Goal: Task Accomplishment & Management: Manage account settings

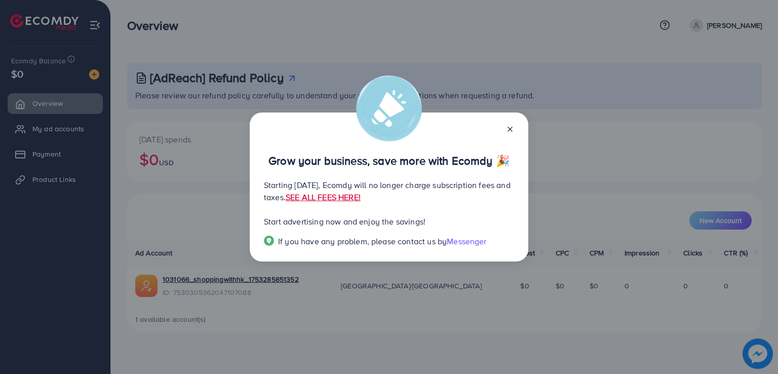
click at [511, 125] on icon at bounding box center [510, 129] width 8 height 8
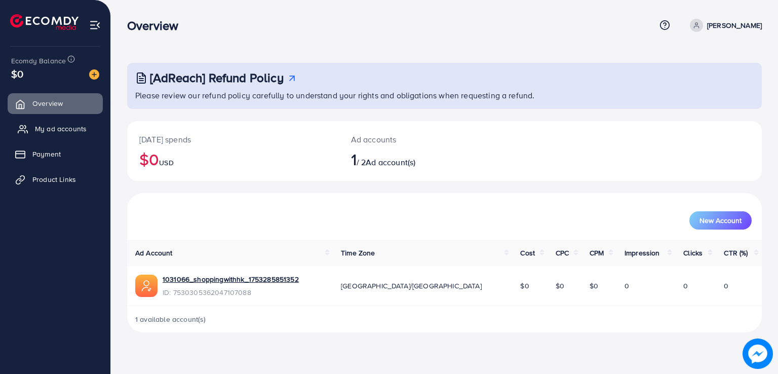
click at [63, 136] on link "My ad accounts" at bounding box center [55, 129] width 95 height 20
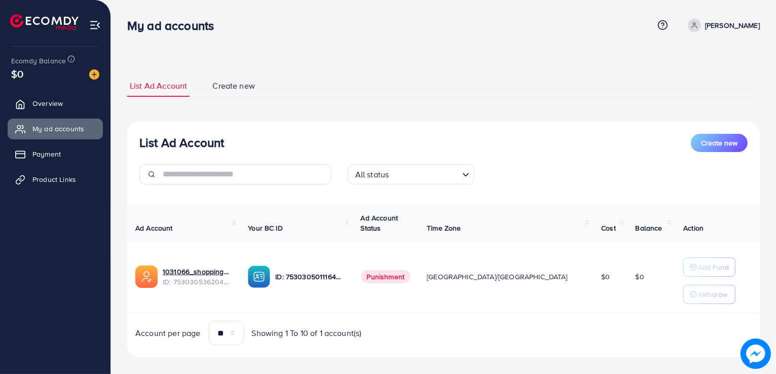
scroll to position [11, 0]
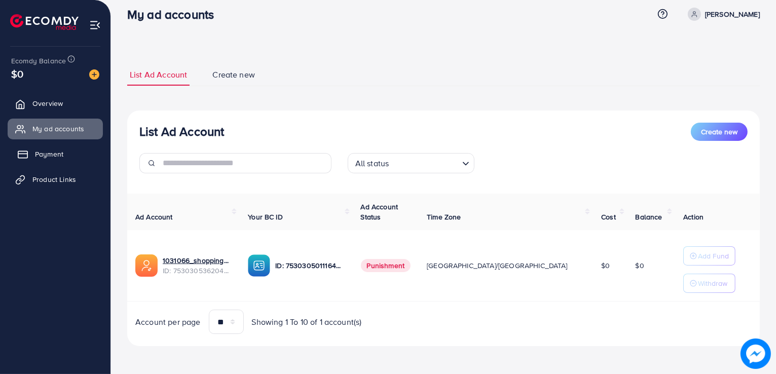
click at [50, 149] on span "Payment" at bounding box center [49, 154] width 28 height 10
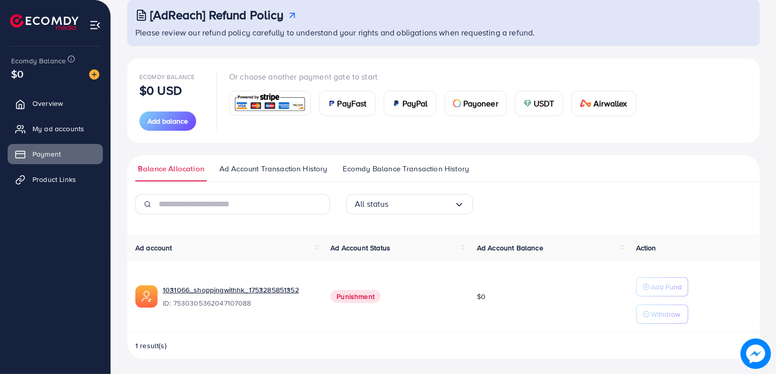
scroll to position [63, 0]
click at [456, 169] on span "Ecomdy Balance Transaction History" at bounding box center [406, 168] width 126 height 11
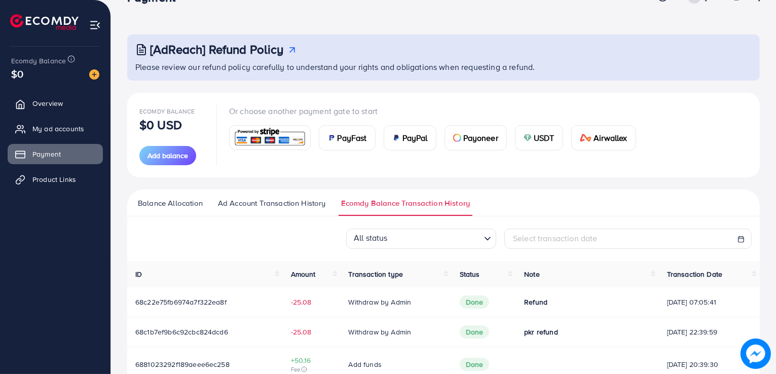
scroll to position [79, 0]
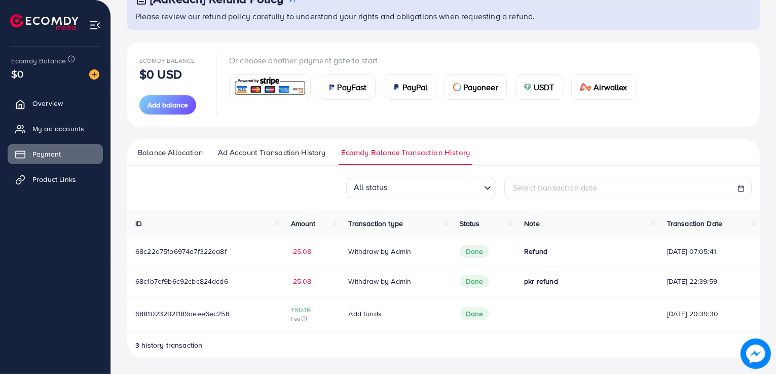
click at [247, 144] on ul "Balance Allocation Ad Account Transaction History Ecomdy Balance Transaction Hi…" at bounding box center [443, 152] width 632 height 27
click at [247, 155] on span "Ad Account Transaction History" at bounding box center [272, 152] width 108 height 11
